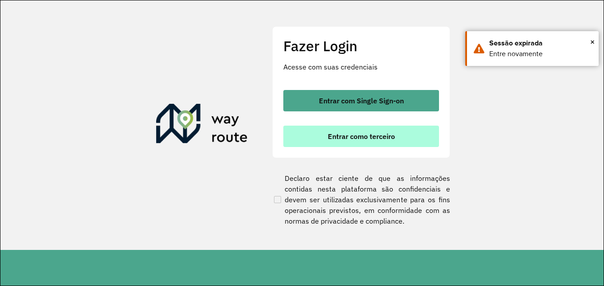
click at [378, 139] on span "Entrar como terceiro" at bounding box center [361, 136] width 67 height 7
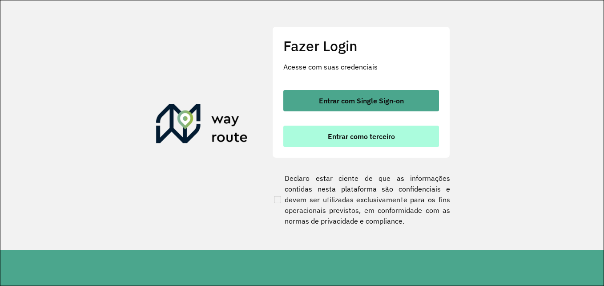
click at [378, 139] on span "Entrar como terceiro" at bounding box center [361, 136] width 67 height 7
click at [398, 137] on button "Entrar como terceiro" at bounding box center [361, 135] width 156 height 21
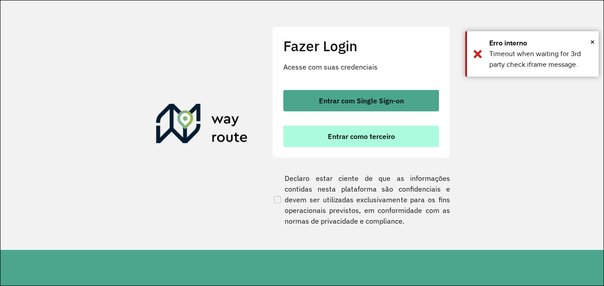
click at [398, 137] on button "Entrar como terceiro" at bounding box center [361, 135] width 156 height 21
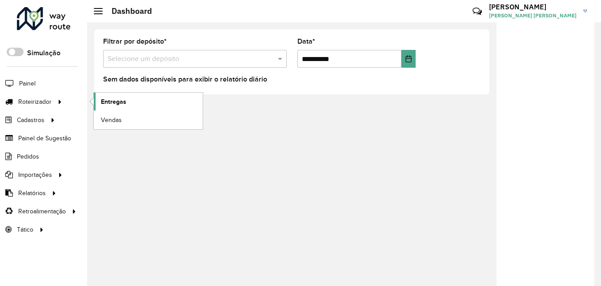
click at [121, 95] on link "Entregas" at bounding box center [148, 102] width 109 height 18
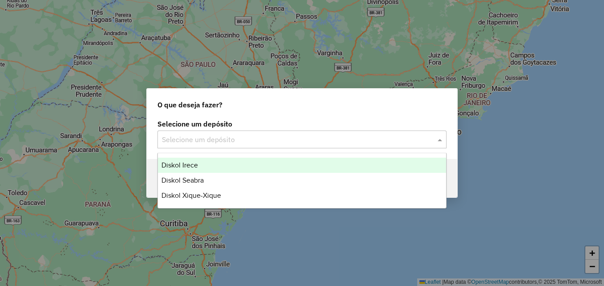
click at [181, 140] on input "text" at bounding box center [293, 139] width 262 height 11
click at [181, 161] on span "Diskol Irece" at bounding box center [179, 165] width 36 height 8
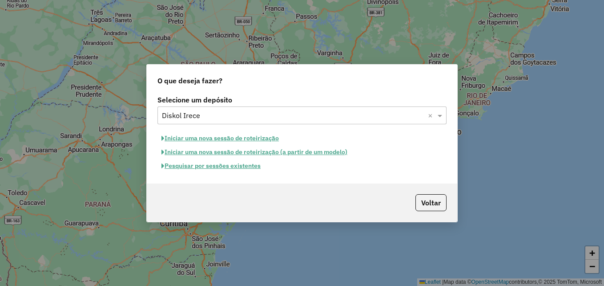
click at [198, 165] on button "Pesquisar por sessões existentes" at bounding box center [210, 166] width 107 height 14
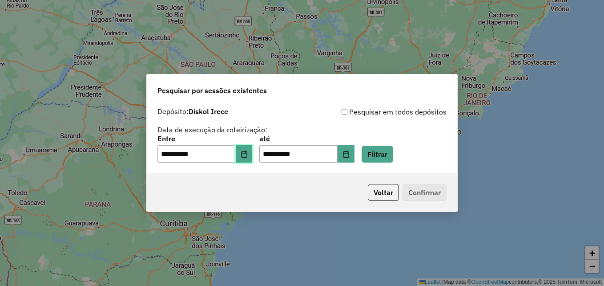
click at [248, 156] on icon "Choose Date" at bounding box center [244, 153] width 7 height 7
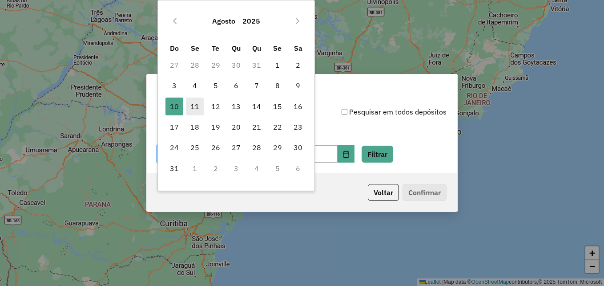
click at [196, 112] on span "11" at bounding box center [195, 106] width 18 height 18
type input "**********"
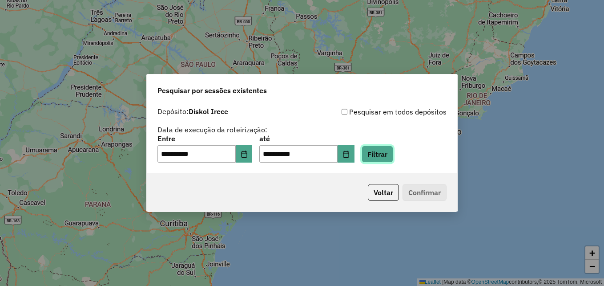
click at [386, 153] on button "Filtrar" at bounding box center [378, 153] width 32 height 17
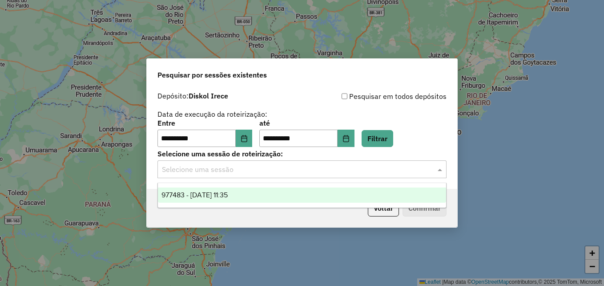
click at [326, 170] on input "text" at bounding box center [293, 169] width 262 height 11
click at [298, 195] on div "977483 - 11/08/2025 11:35" at bounding box center [302, 194] width 288 height 15
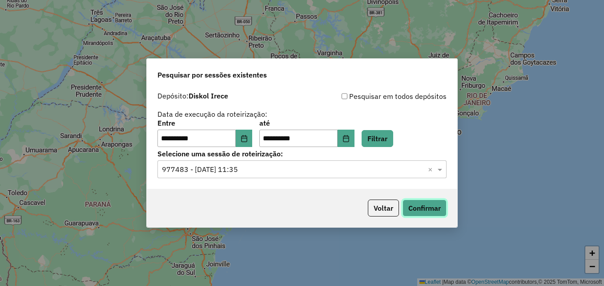
click at [416, 209] on button "Confirmar" at bounding box center [425, 207] width 44 height 17
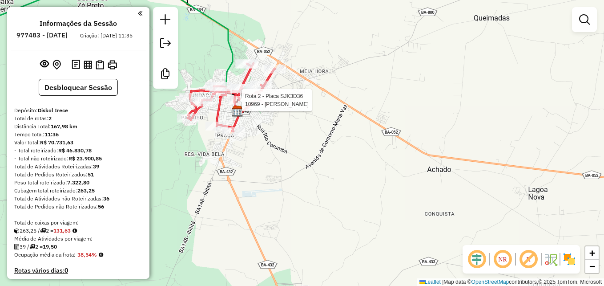
click at [230, 105] on div at bounding box center [239, 100] width 22 height 9
select select "**********"
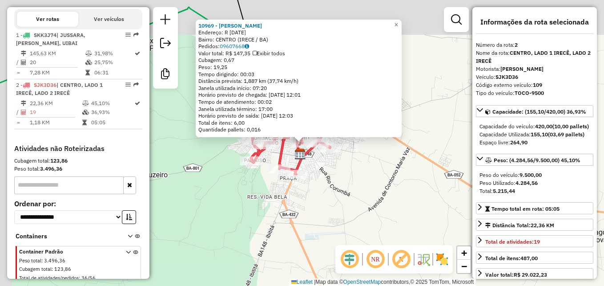
scroll to position [334, 0]
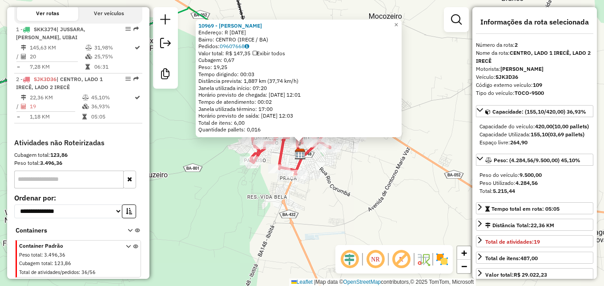
click at [425, 185] on div "10969 - MARCOS VINICIUS OLIVEIRA CARNEIRO Endereço: R 1 DE JANEIRO 594 Bairro: …" at bounding box center [302, 143] width 604 height 286
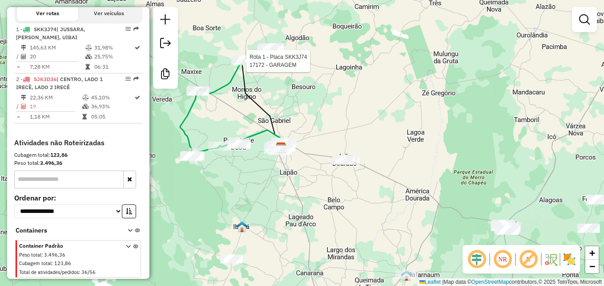
select select "**********"
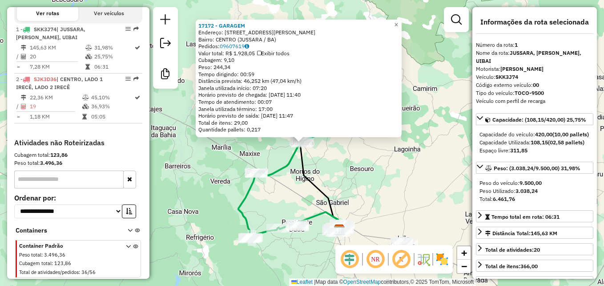
click at [396, 185] on div "17172 - GARAGEM Endereço: RUA JUSCELINO KUBITSCHECK 52 Bairro: CENTRO (JUSSARA …" at bounding box center [302, 143] width 604 height 286
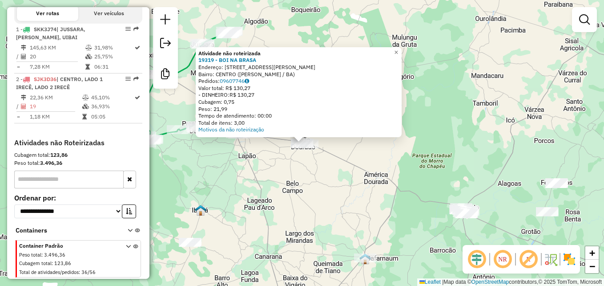
click at [425, 159] on div "Atividade não roteirizada 19319 - BOI NA BRASA Endereço: Avenida Joaquim August…" at bounding box center [302, 143] width 604 height 286
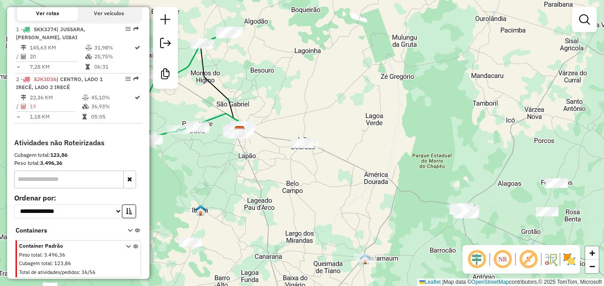
click at [427, 158] on div "Janela de atendimento Grade de atendimento Capacidade Transportadoras Veículos …" at bounding box center [302, 143] width 604 height 286
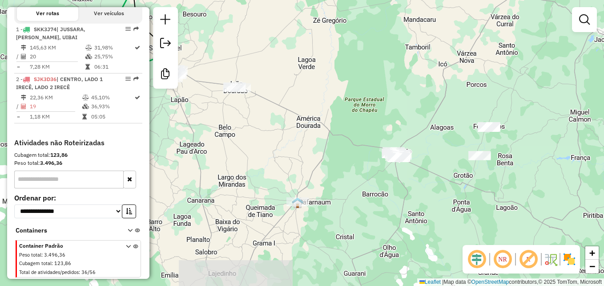
drag, startPoint x: 431, startPoint y: 156, endPoint x: 363, endPoint y: 98, distance: 89.7
click at [363, 98] on div "Janela de atendimento Grade de atendimento Capacidade Transportadoras Veículos …" at bounding box center [302, 143] width 604 height 286
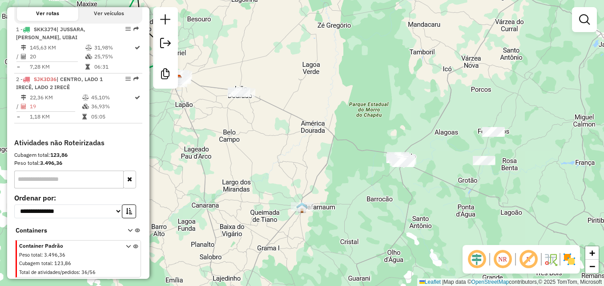
drag, startPoint x: 362, startPoint y: 141, endPoint x: 355, endPoint y: 137, distance: 8.2
click at [355, 137] on div "Janela de atendimento Grade de atendimento Capacidade Transportadoras Veículos …" at bounding box center [302, 143] width 604 height 286
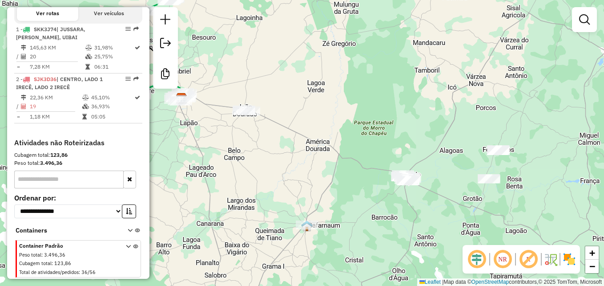
drag, startPoint x: 355, startPoint y: 137, endPoint x: 367, endPoint y: 158, distance: 24.9
click at [367, 158] on div "Janela de atendimento Grade de atendimento Capacidade Transportadoras Veículos …" at bounding box center [302, 143] width 604 height 286
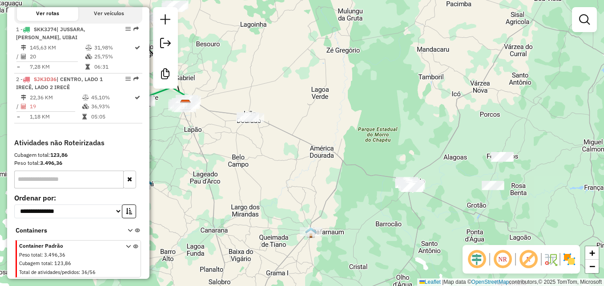
drag, startPoint x: 367, startPoint y: 158, endPoint x: 375, endPoint y: 170, distance: 14.2
click at [375, 170] on div "Janela de atendimento Grade de atendimento Capacidade Transportadoras Veículos …" at bounding box center [302, 143] width 604 height 286
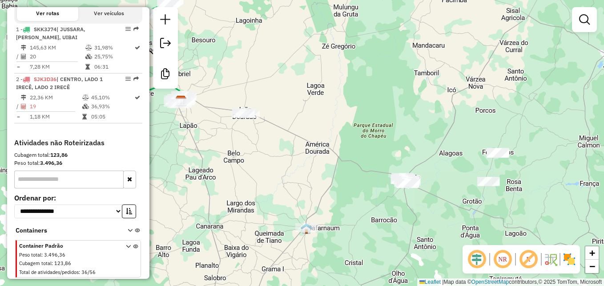
click at [314, 178] on div "Janela de atendimento Grade de atendimento Capacidade Transportadoras Veículos …" at bounding box center [302, 143] width 604 height 286
